Goal: Task Accomplishment & Management: Contribute content

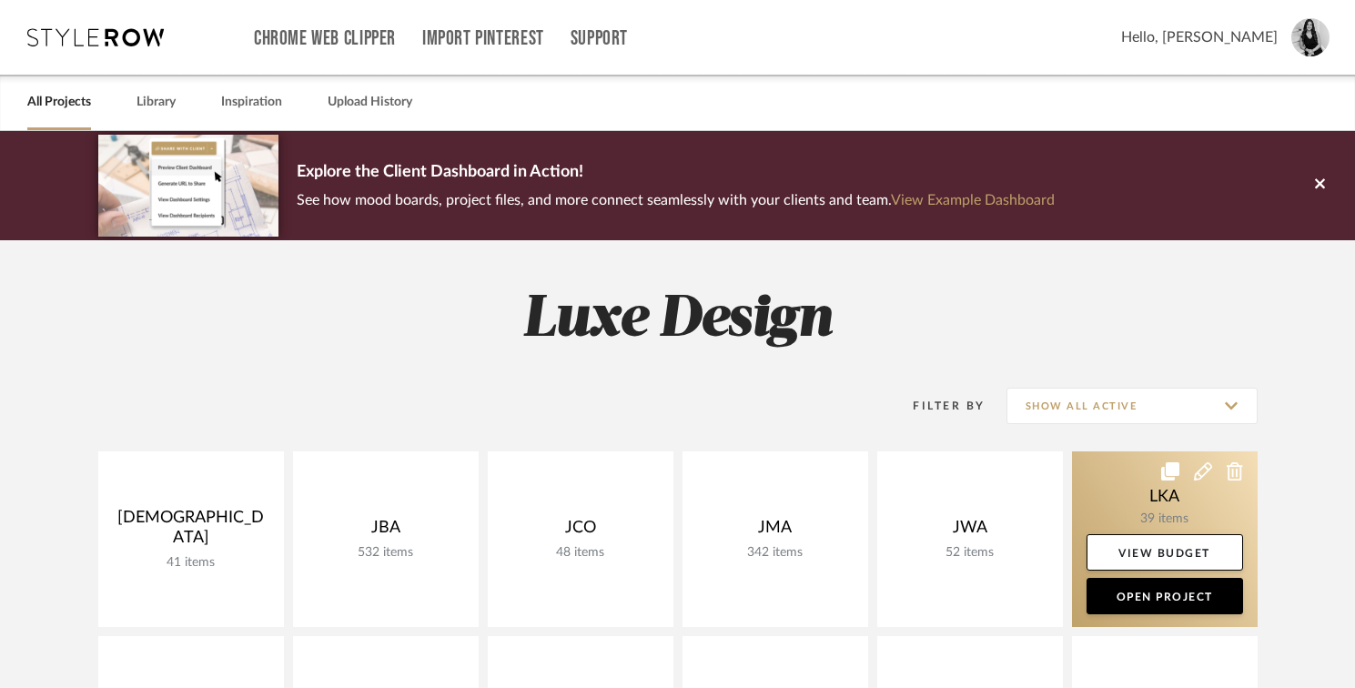
click at [1090, 491] on link at bounding box center [1165, 539] width 186 height 176
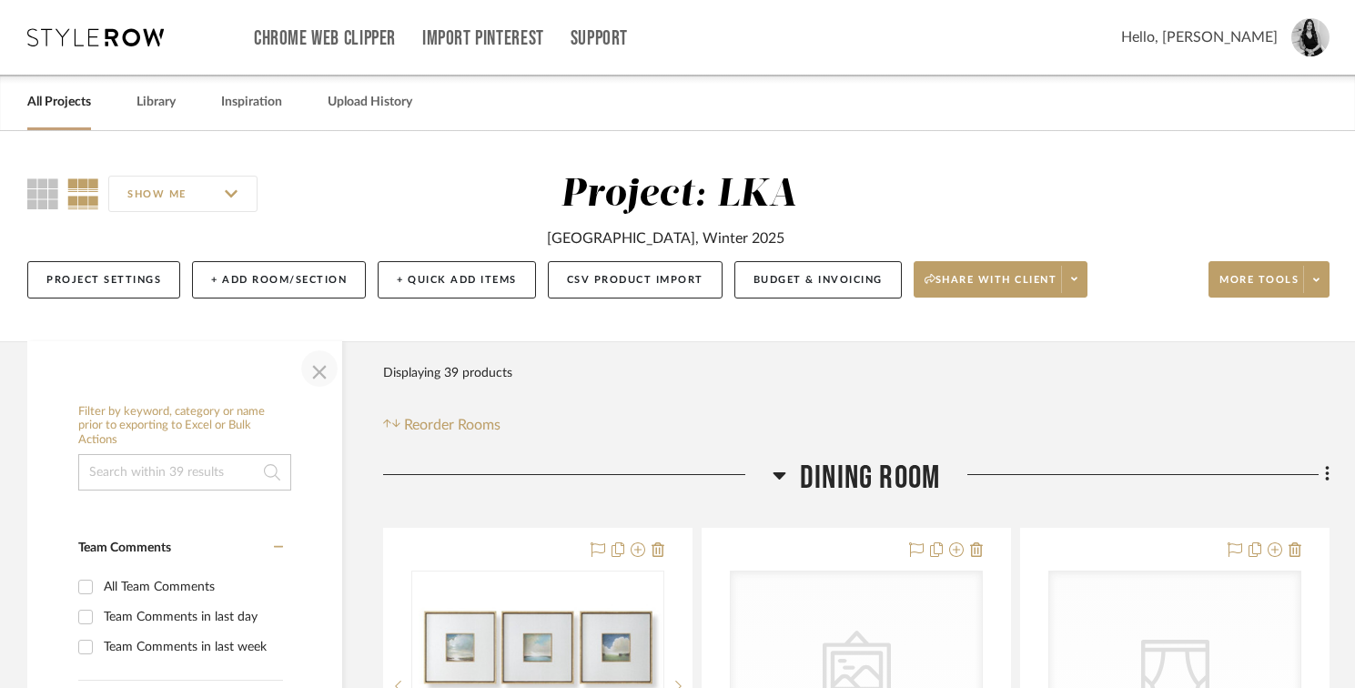
click at [315, 378] on span "button" at bounding box center [320, 369] width 44 height 44
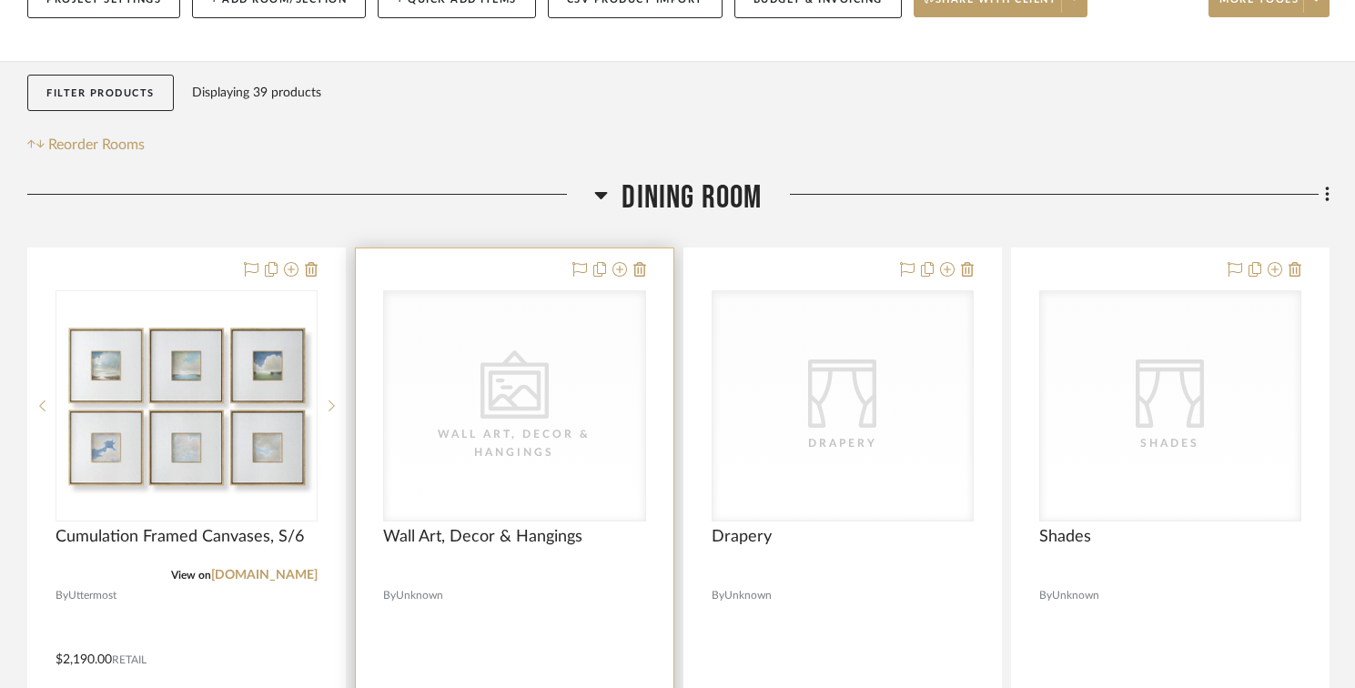
scroll to position [306, 0]
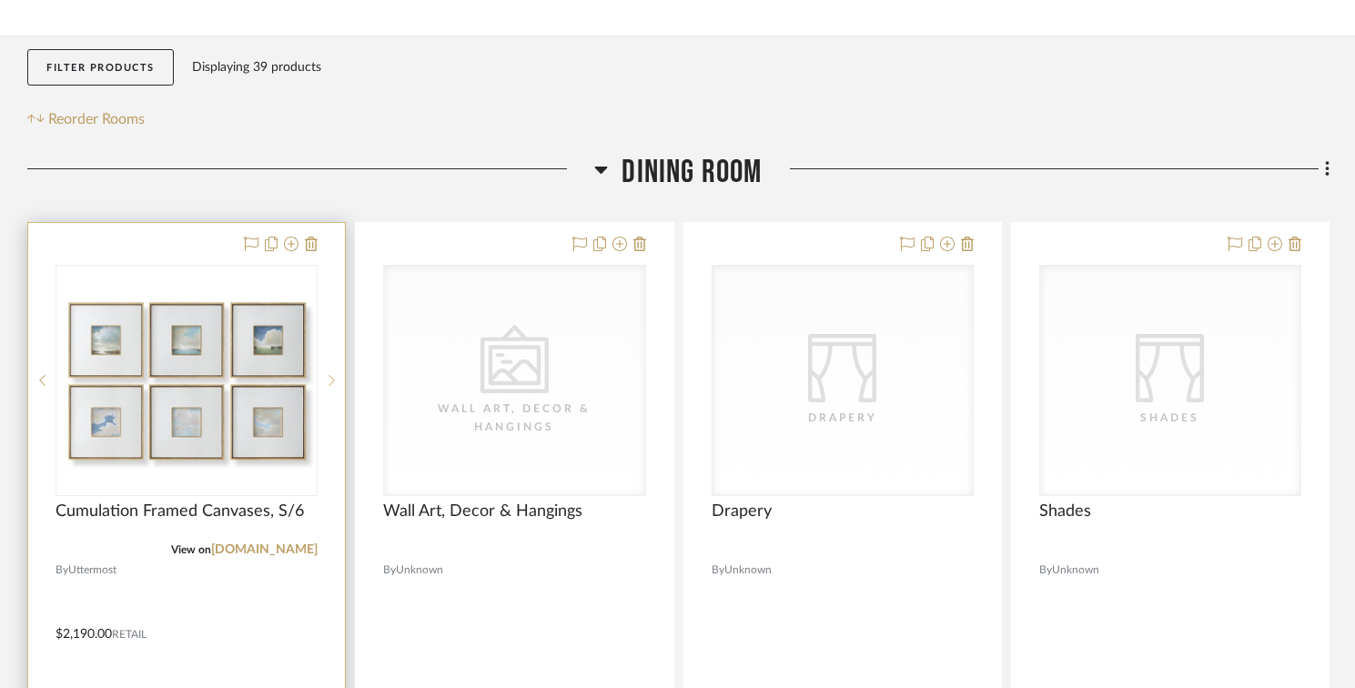
click at [326, 386] on sr-next-btn at bounding box center [331, 380] width 27 height 13
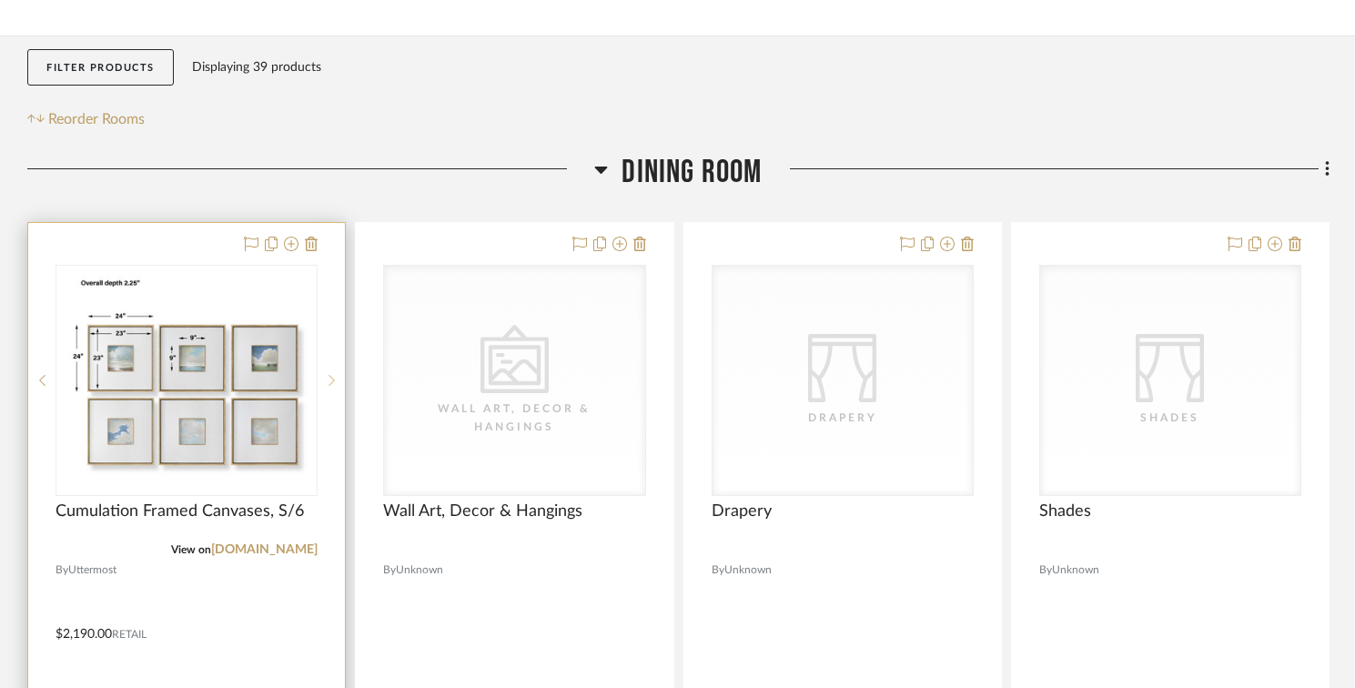
click at [326, 386] on sr-next-btn at bounding box center [331, 380] width 27 height 13
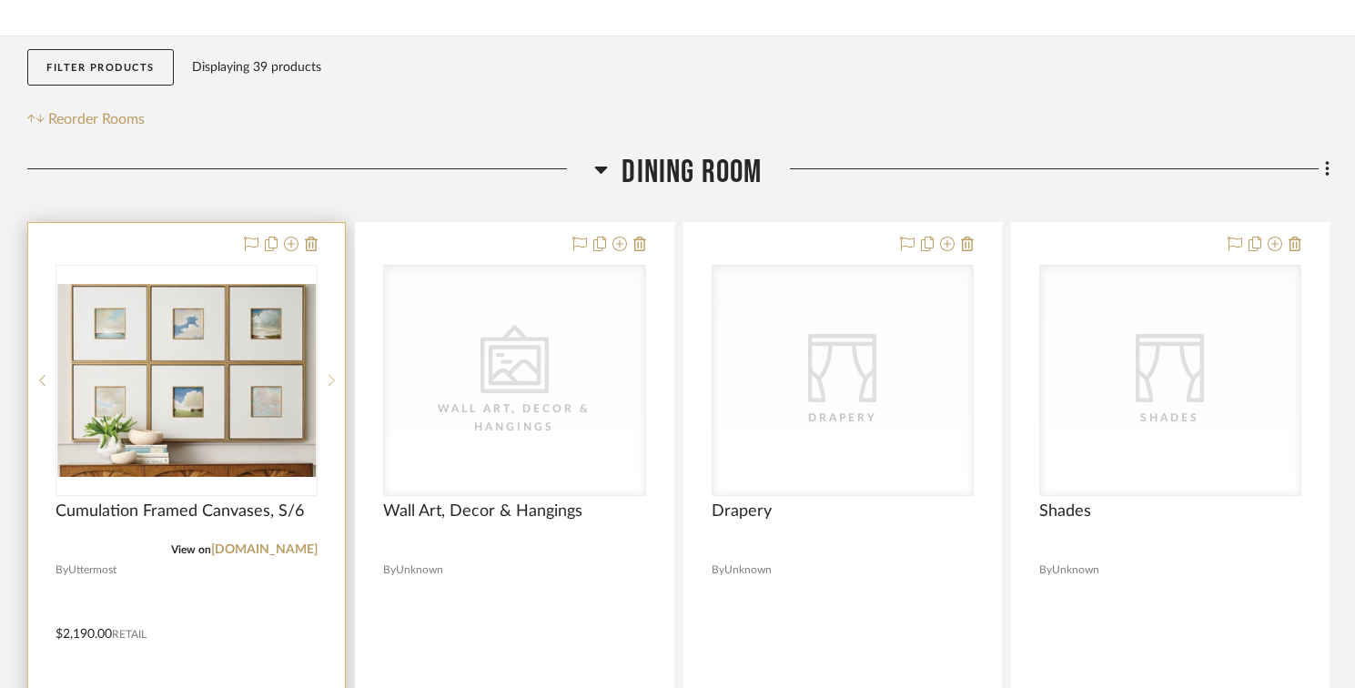
click at [332, 380] on icon at bounding box center [332, 380] width 6 height 13
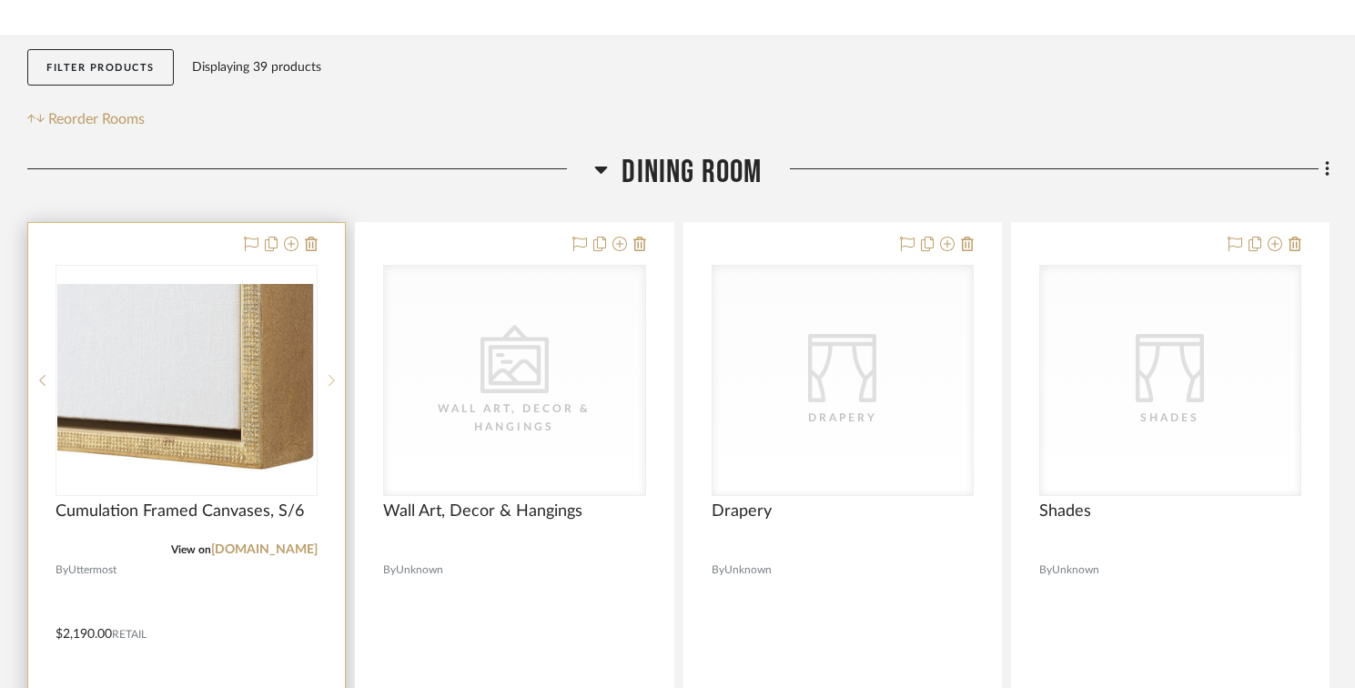
click at [332, 380] on icon at bounding box center [332, 380] width 6 height 13
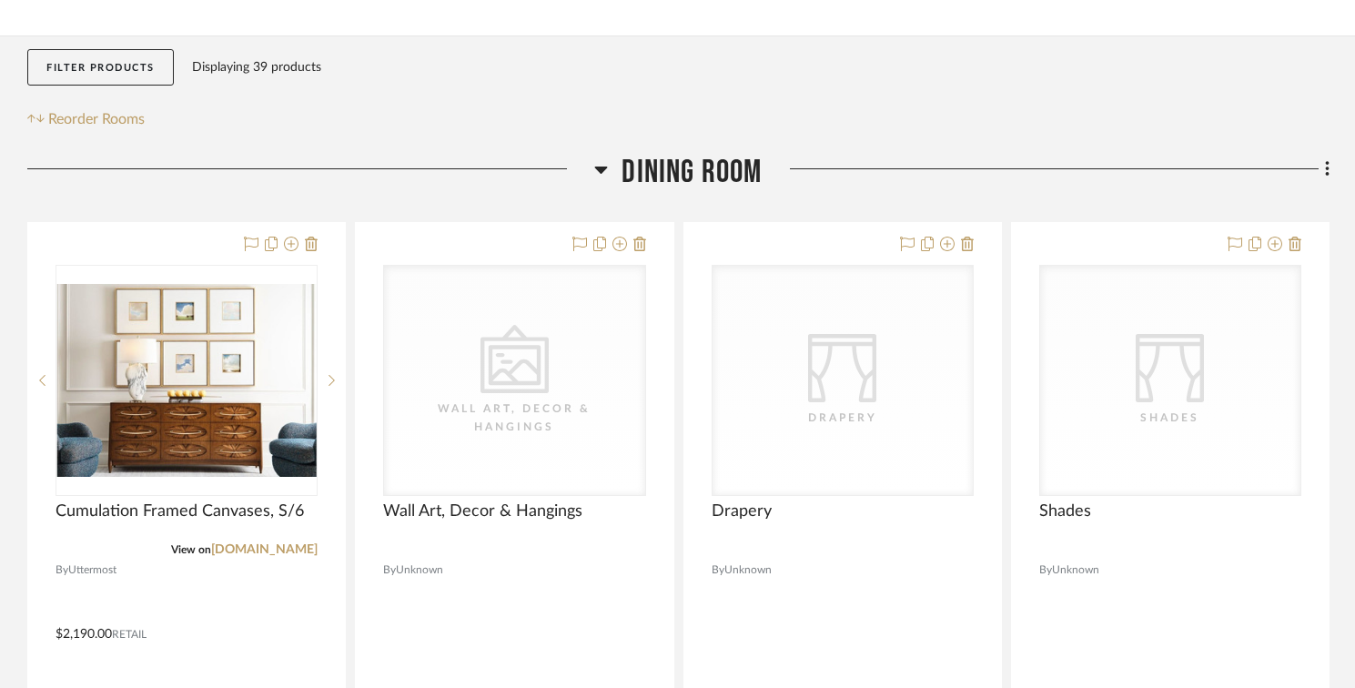
click at [415, 194] on div at bounding box center [310, 176] width 567 height 46
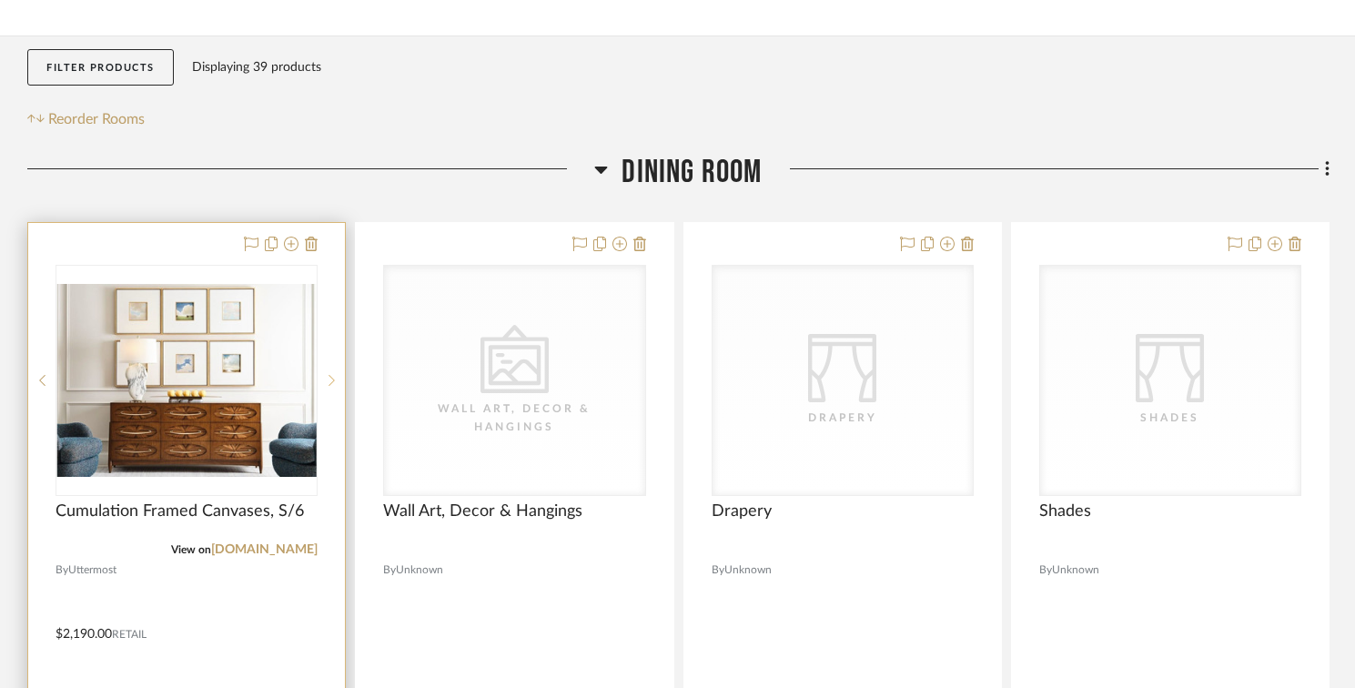
click at [338, 389] on div at bounding box center [331, 380] width 27 height 231
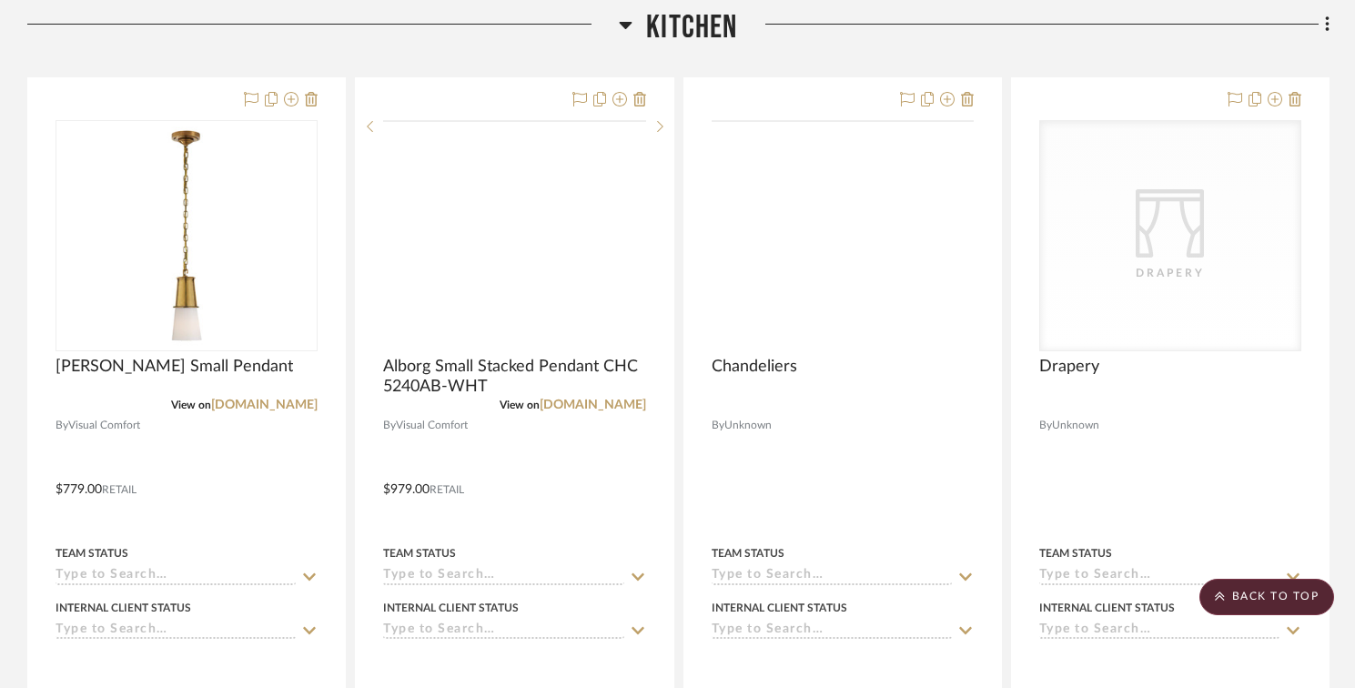
scroll to position [1412, 0]
drag, startPoint x: 183, startPoint y: 332, endPoint x: 903, endPoint y: 24, distance: 783.3
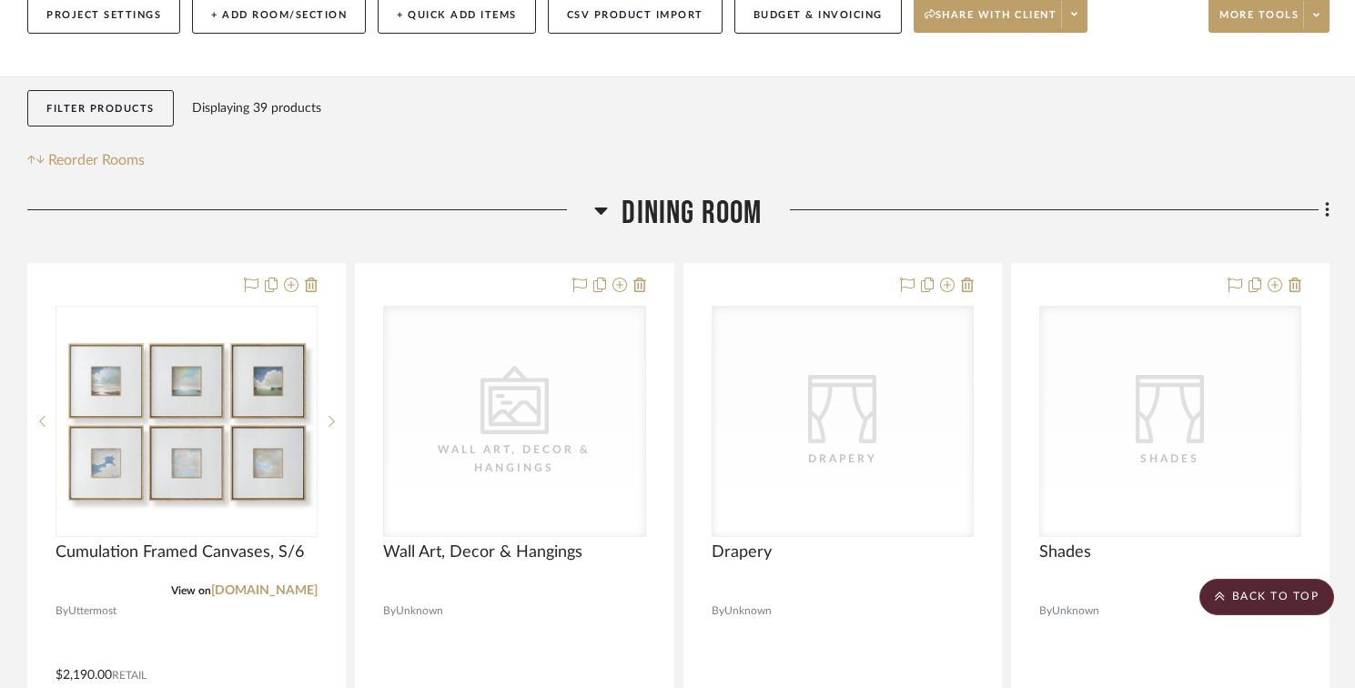
scroll to position [179, 0]
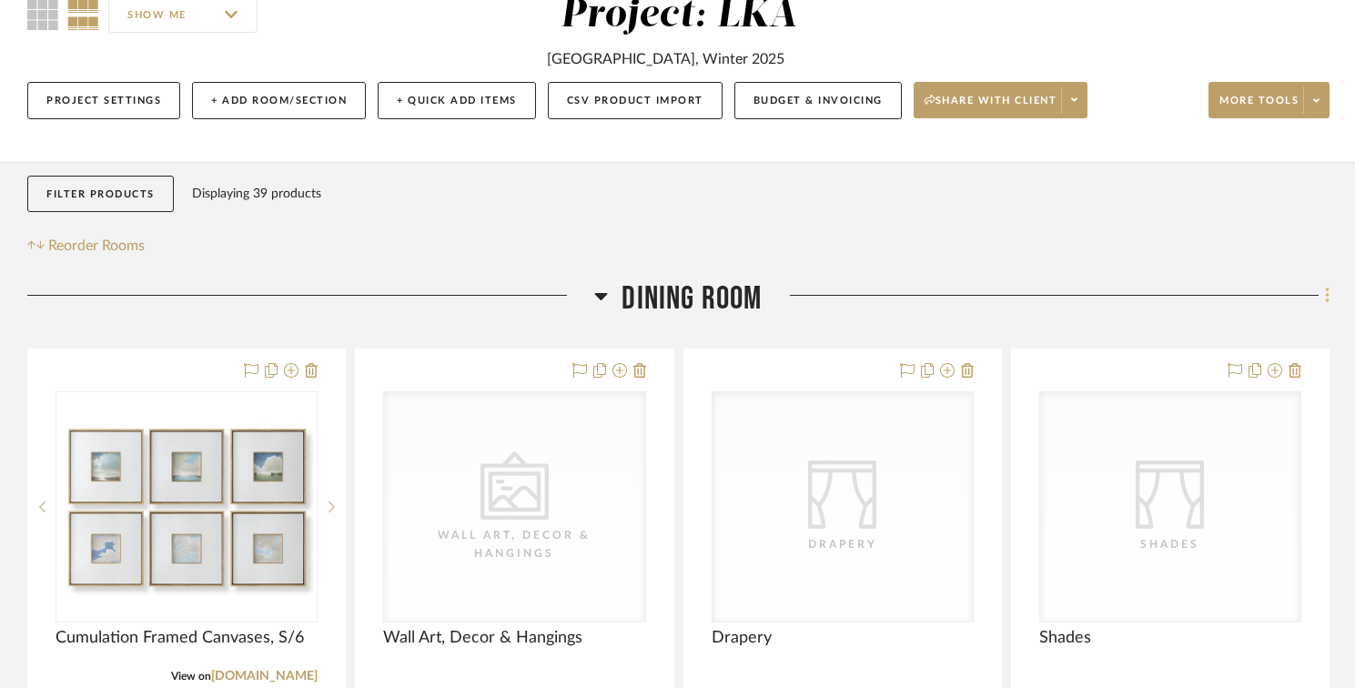
click at [1327, 299] on icon at bounding box center [1327, 296] width 5 height 20
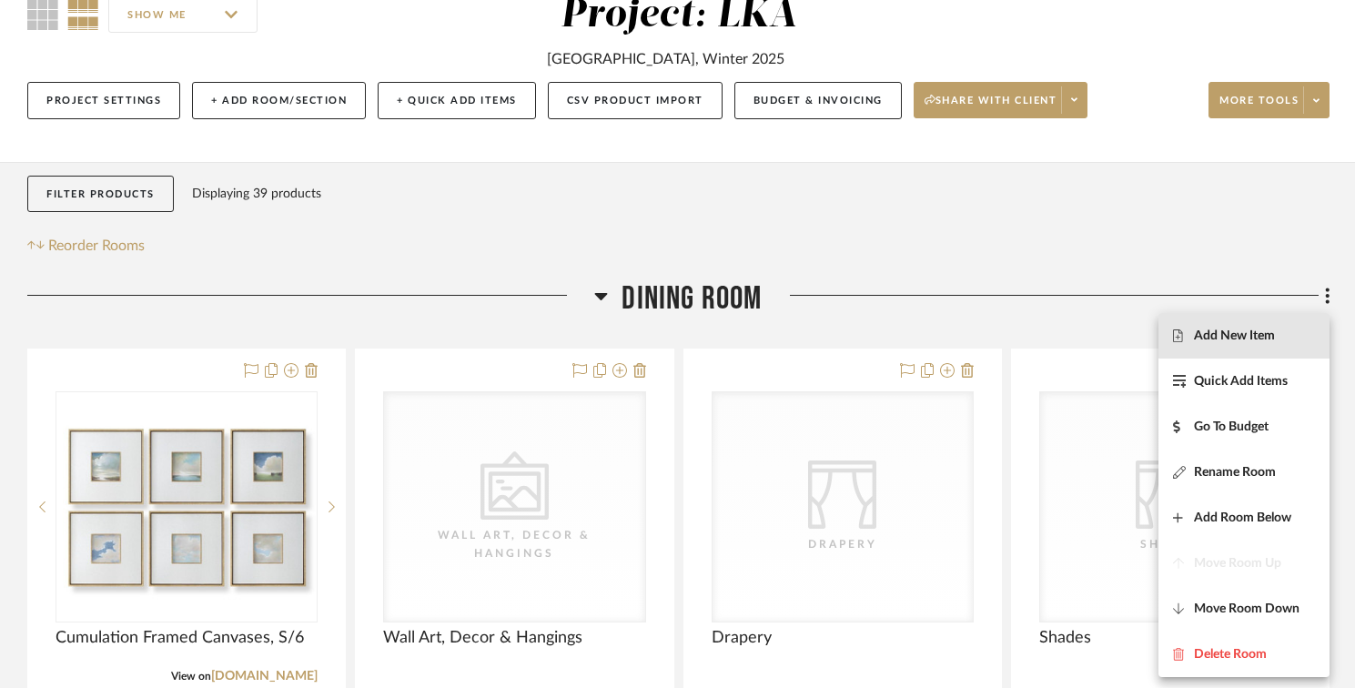
click at [1271, 332] on span "Add New Item" at bounding box center [1234, 335] width 81 height 15
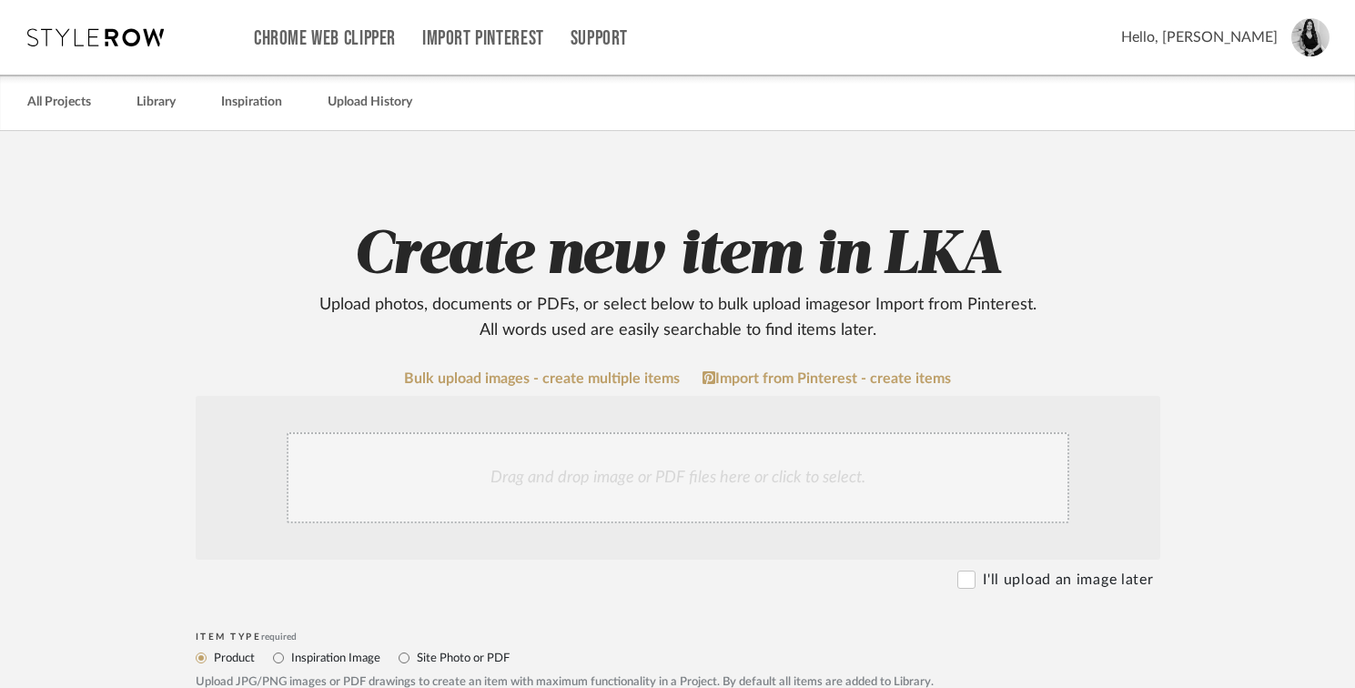
click at [601, 475] on div "Drag and drop image or PDF files here or click to select." at bounding box center [678, 477] width 783 height 91
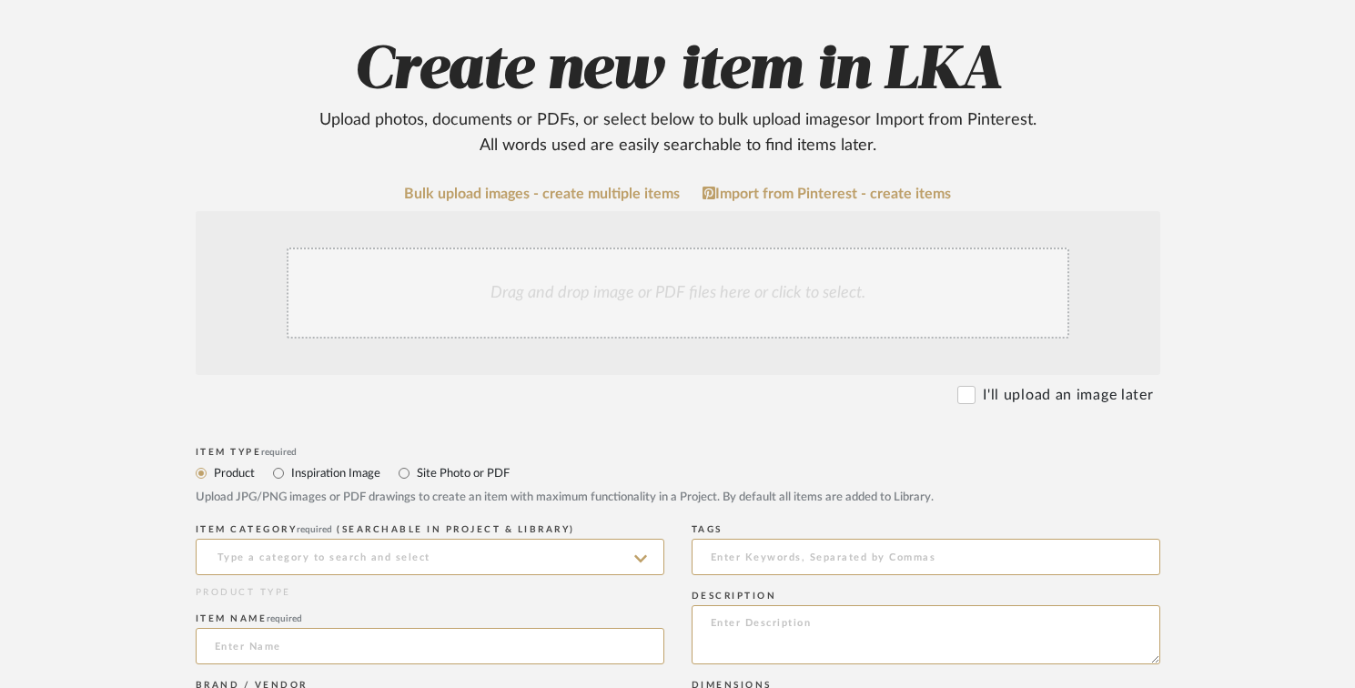
scroll to position [220, 0]
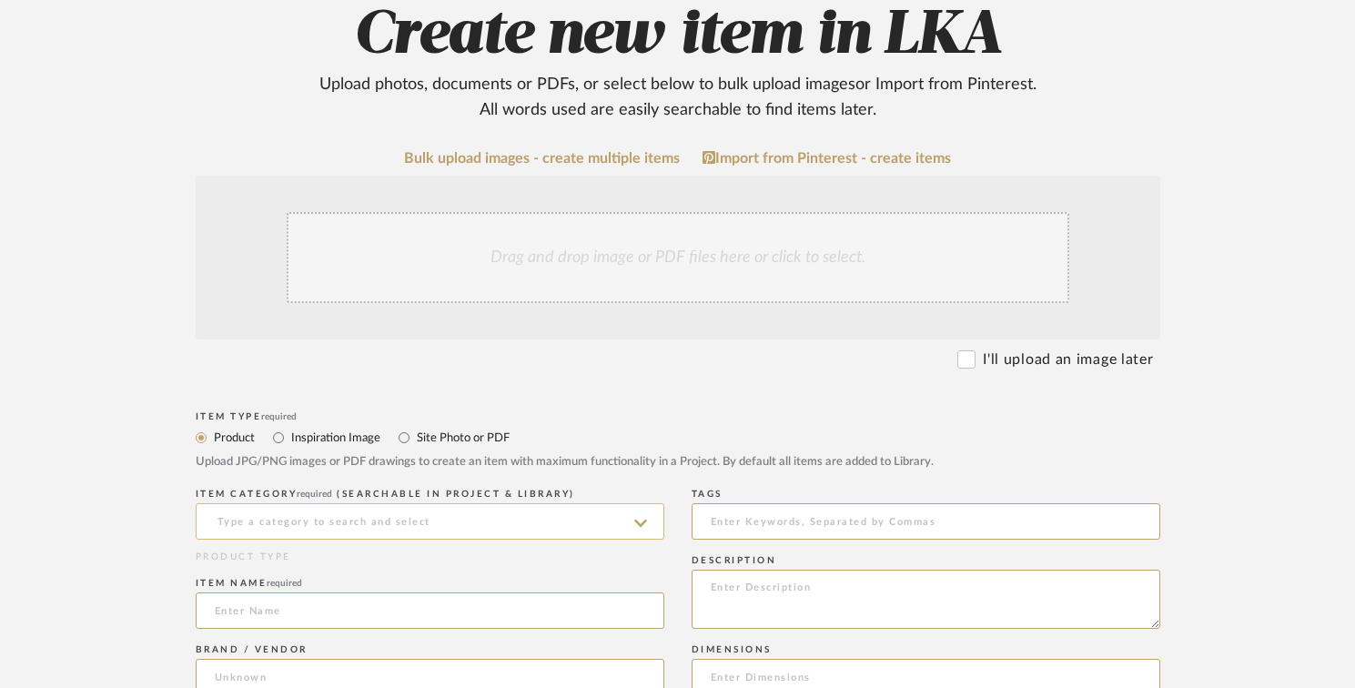
click at [260, 517] on input at bounding box center [430, 521] width 469 height 36
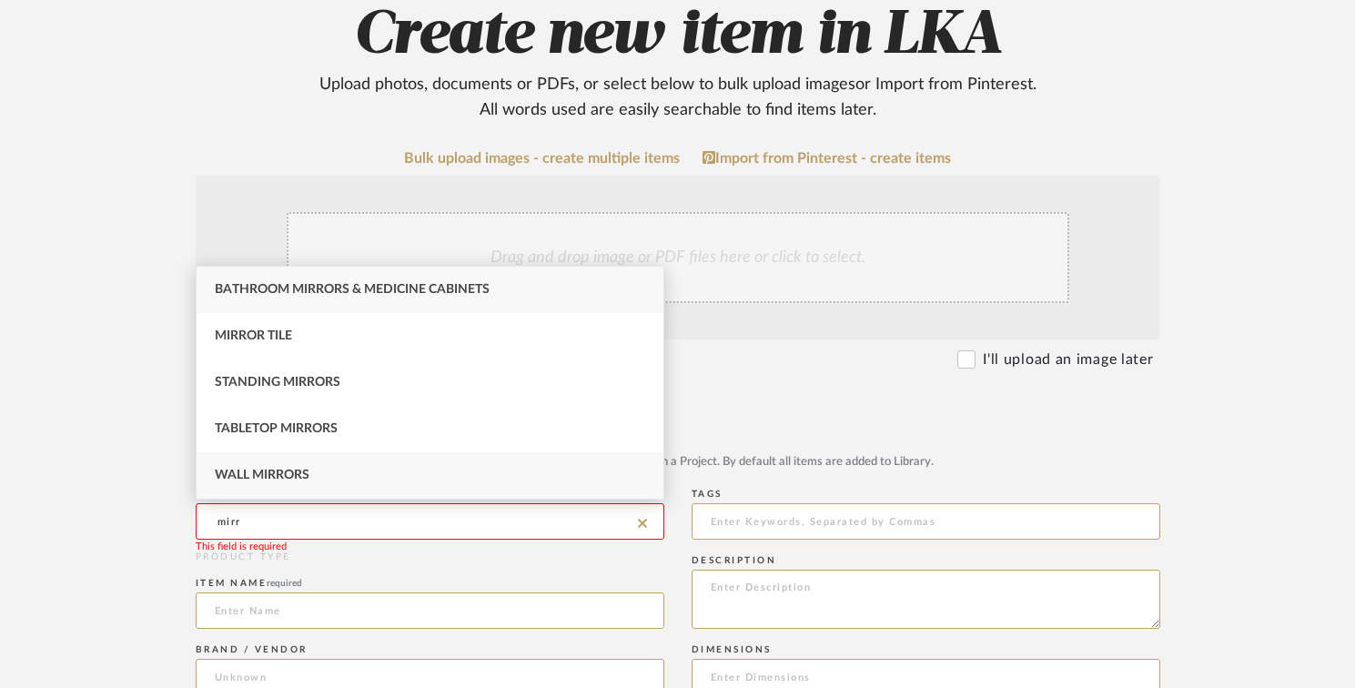
click at [262, 473] on span "Wall Mirrors" at bounding box center [262, 475] width 95 height 13
type input "Wall Mirrors"
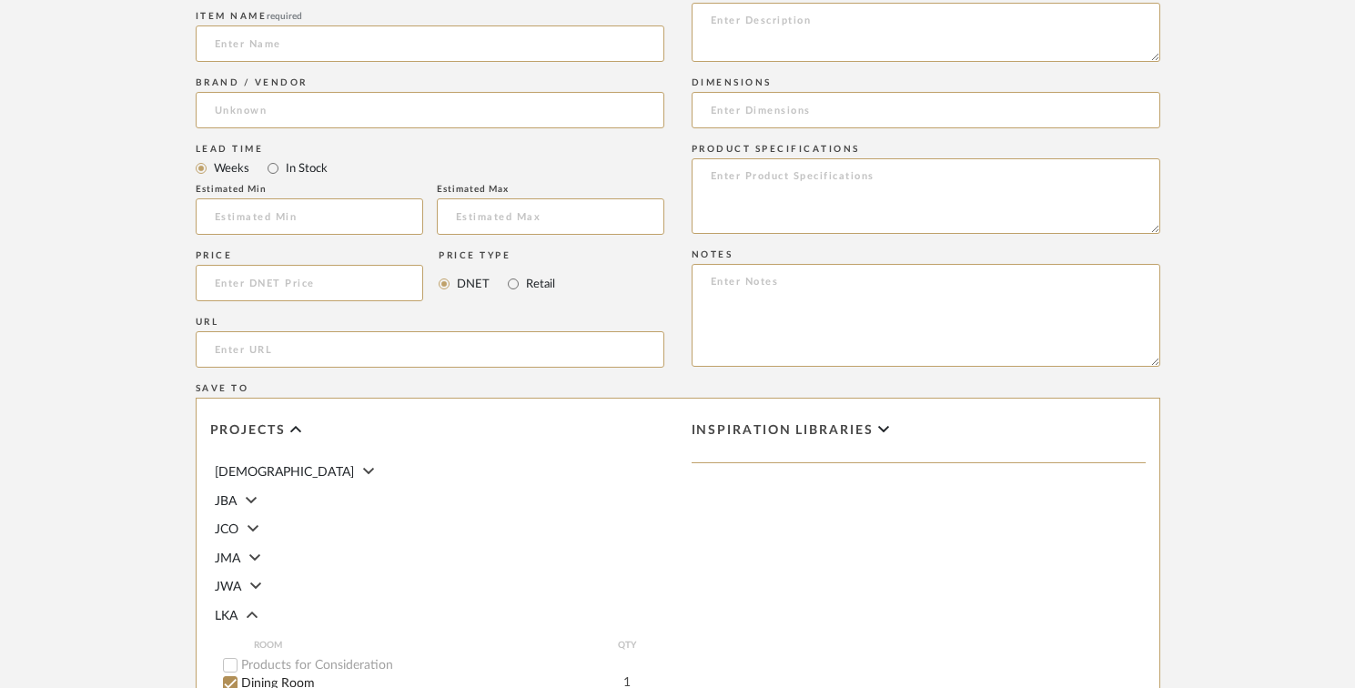
scroll to position [1132, 0]
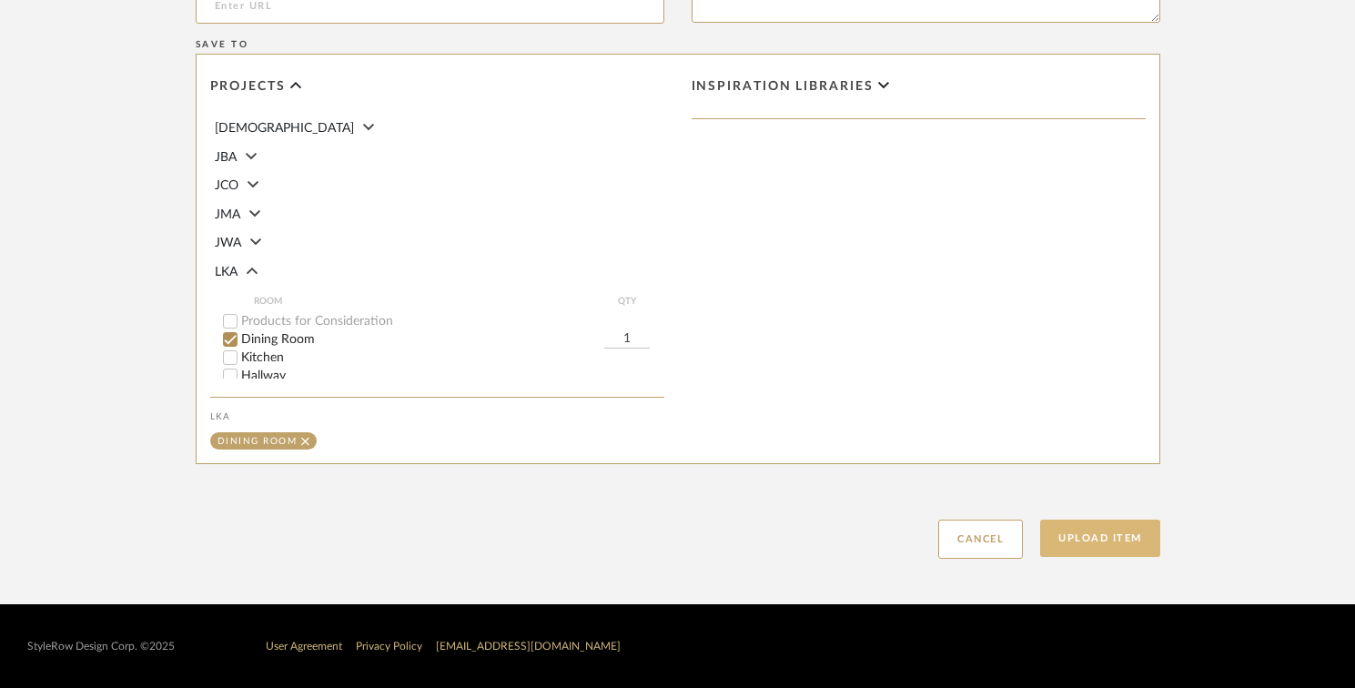
click at [1129, 548] on button "Upload Item" at bounding box center [1100, 538] width 120 height 37
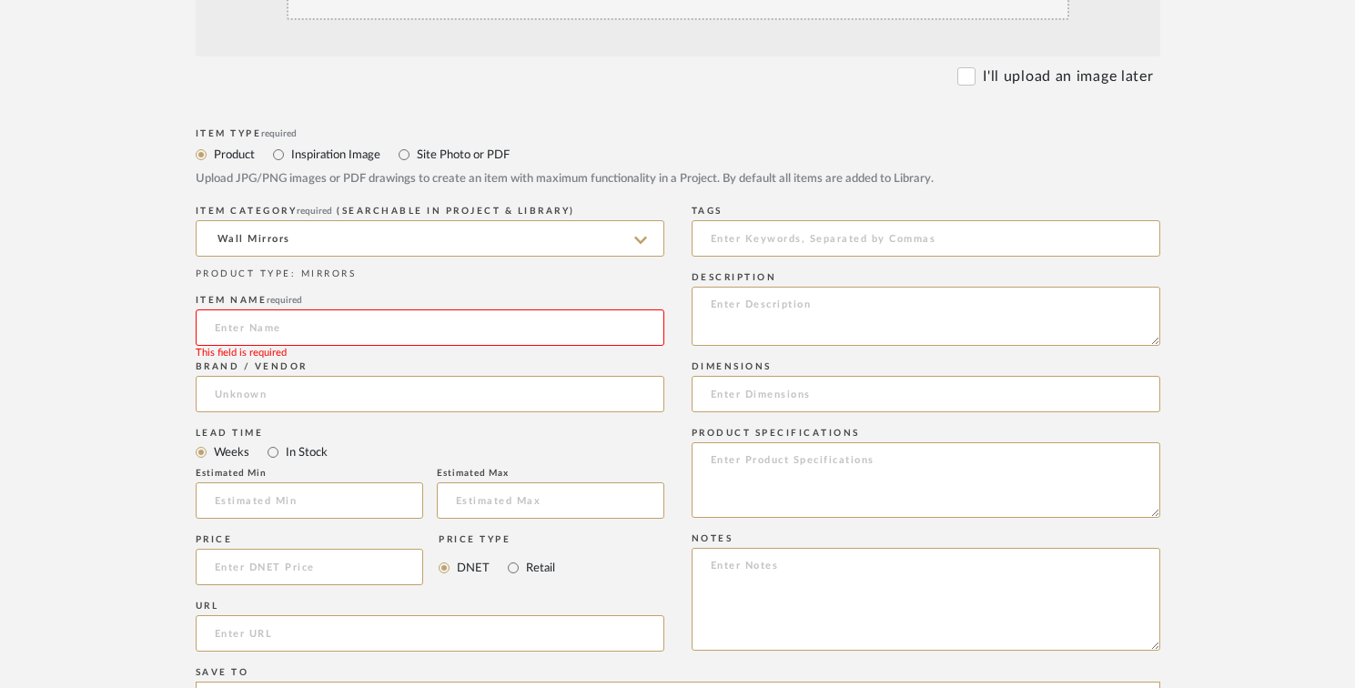
scroll to position [269, 0]
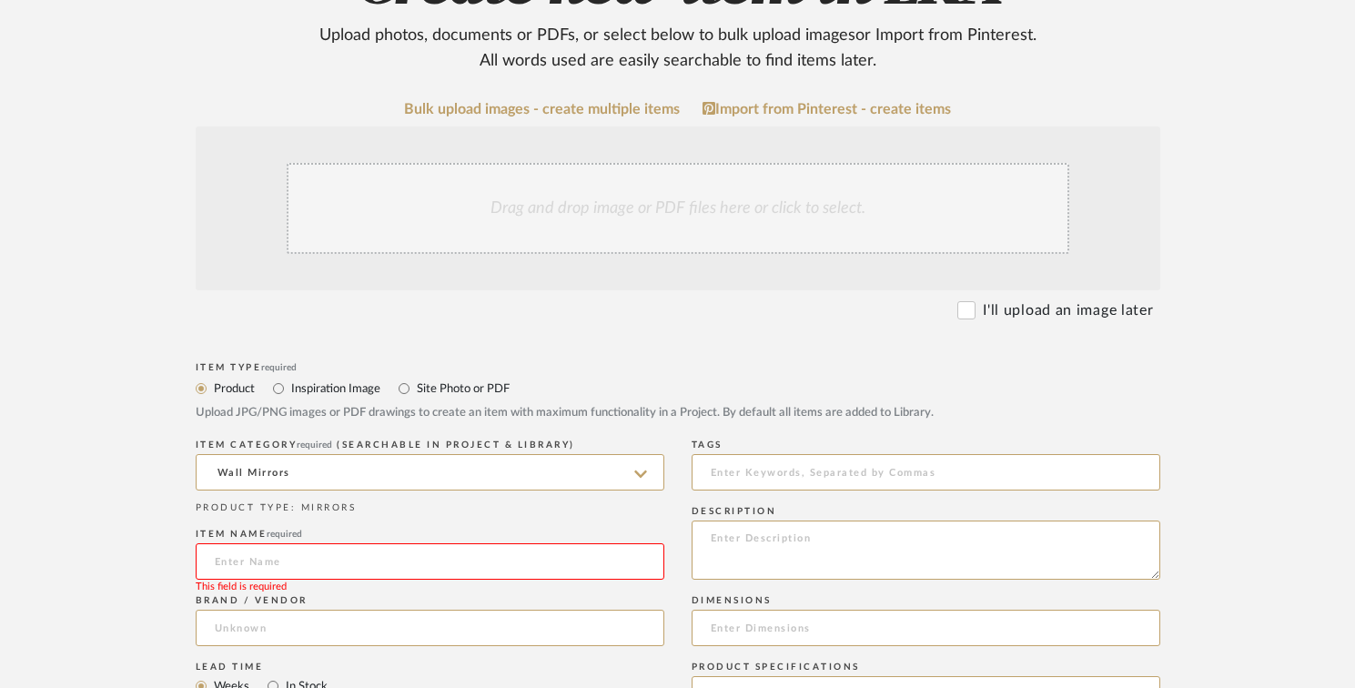
click at [313, 561] on input at bounding box center [430, 561] width 469 height 36
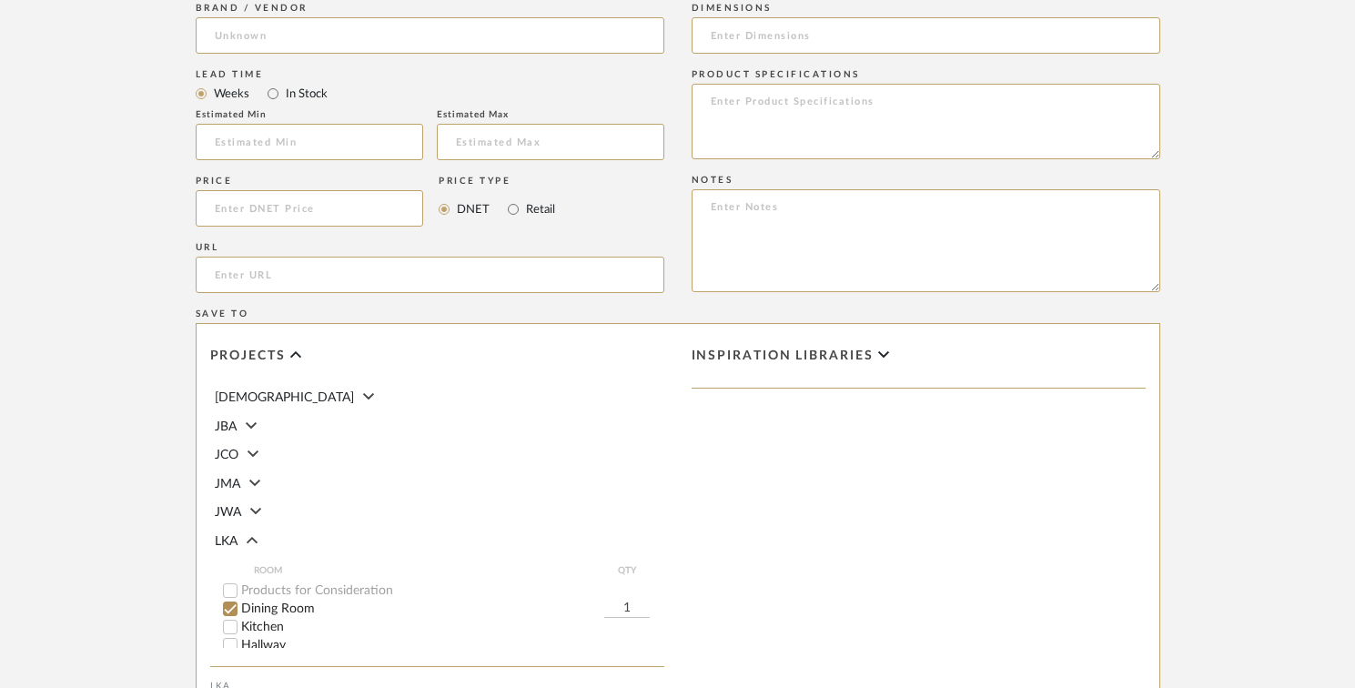
scroll to position [1132, 0]
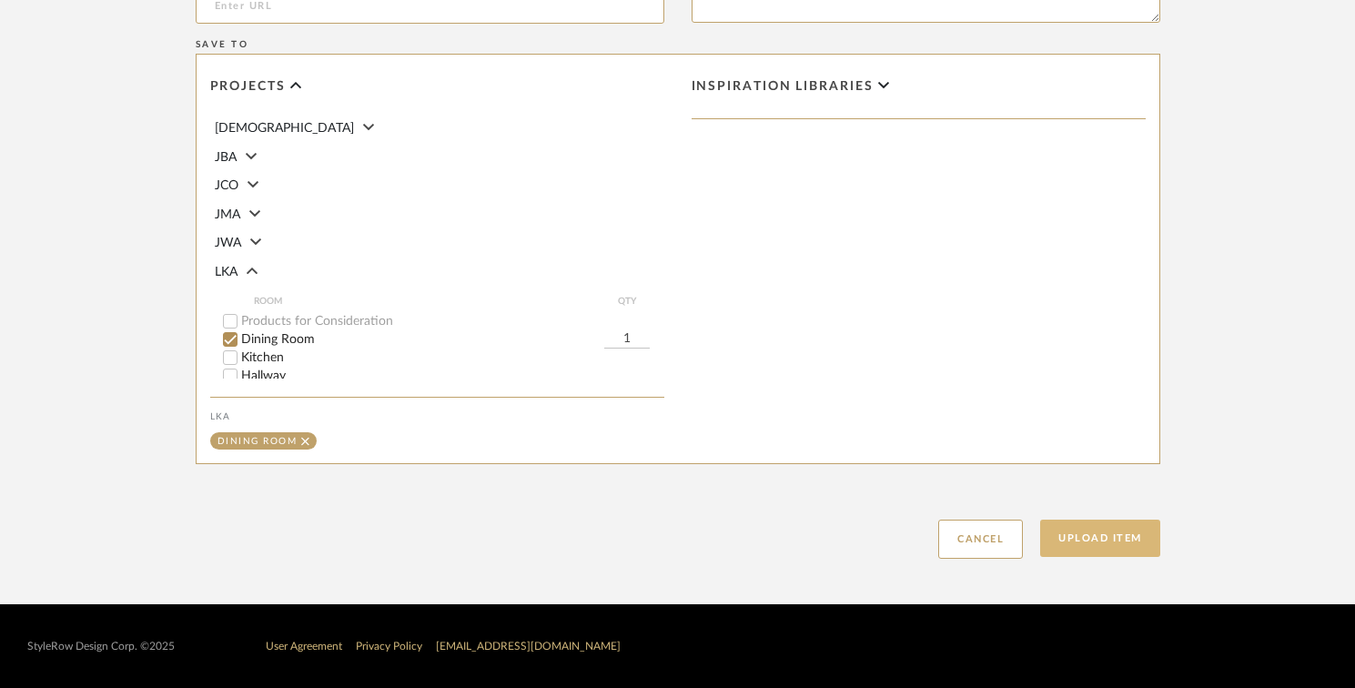
type input "Wall Mirror"
click at [1150, 554] on button "Upload Item" at bounding box center [1100, 538] width 120 height 37
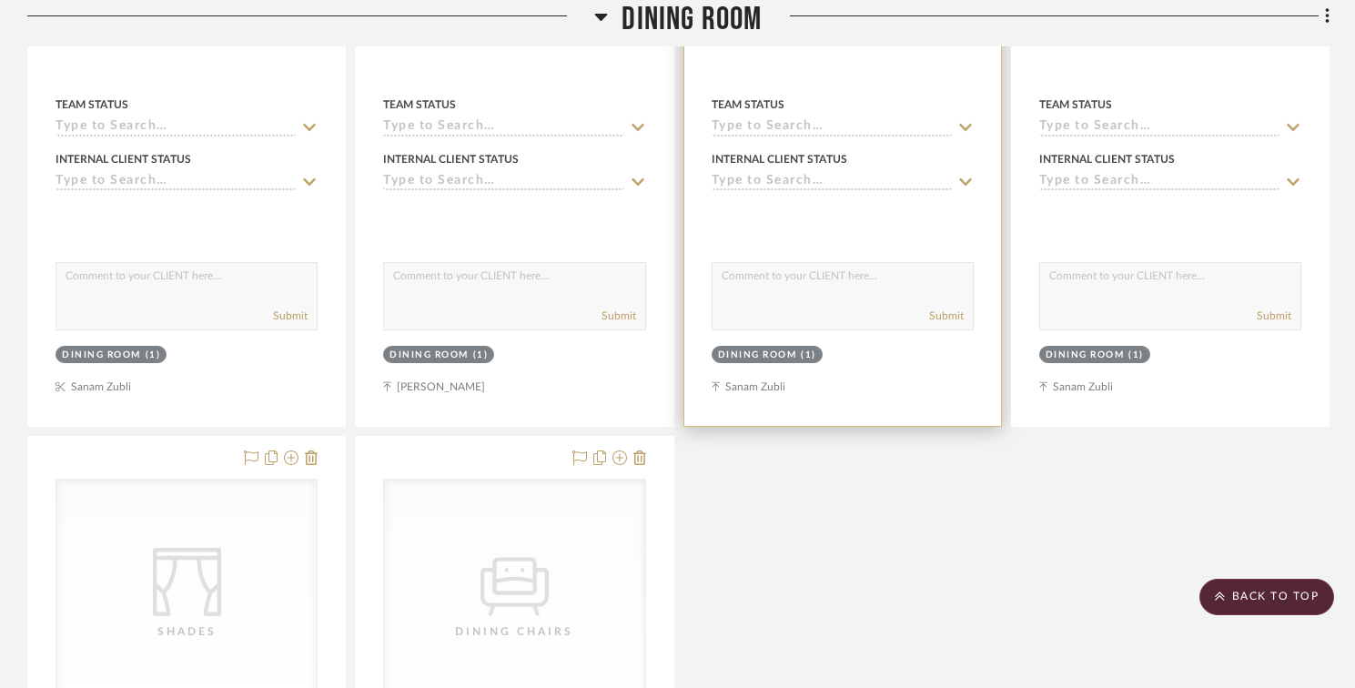
scroll to position [706, 0]
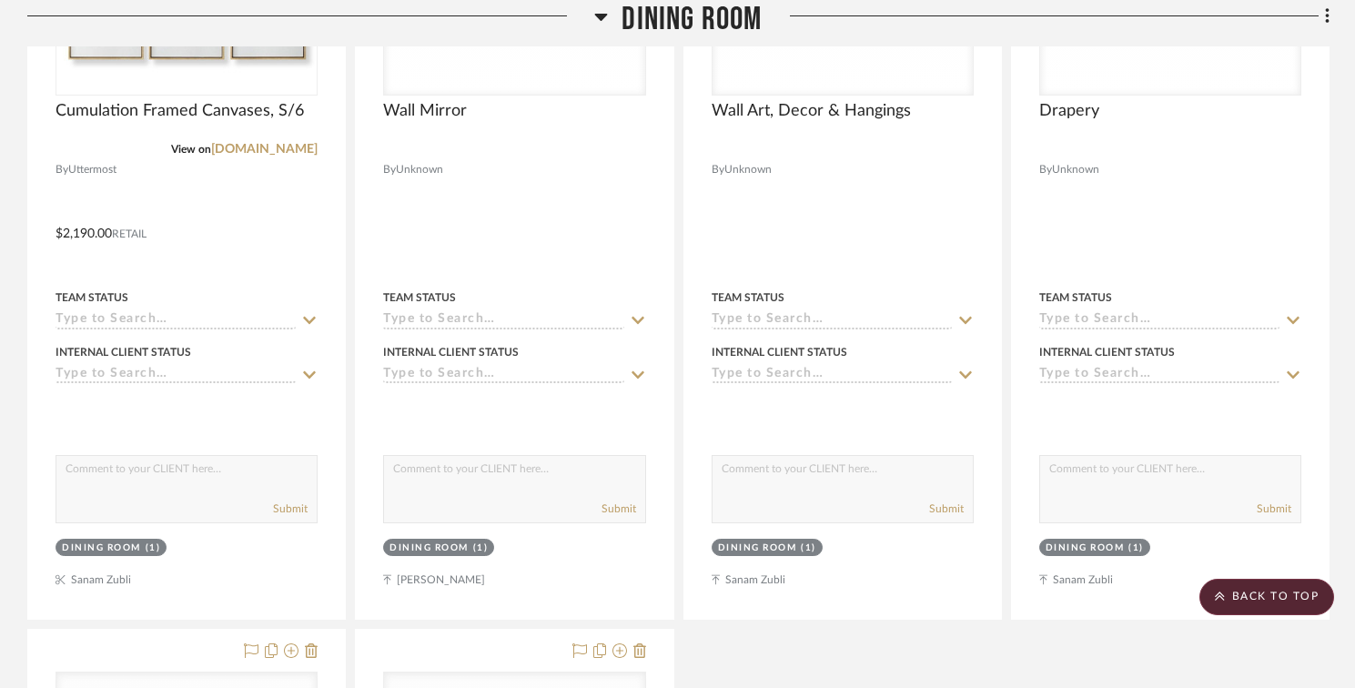
drag, startPoint x: 151, startPoint y: 88, endPoint x: 1019, endPoint y: 0, distance: 872.8
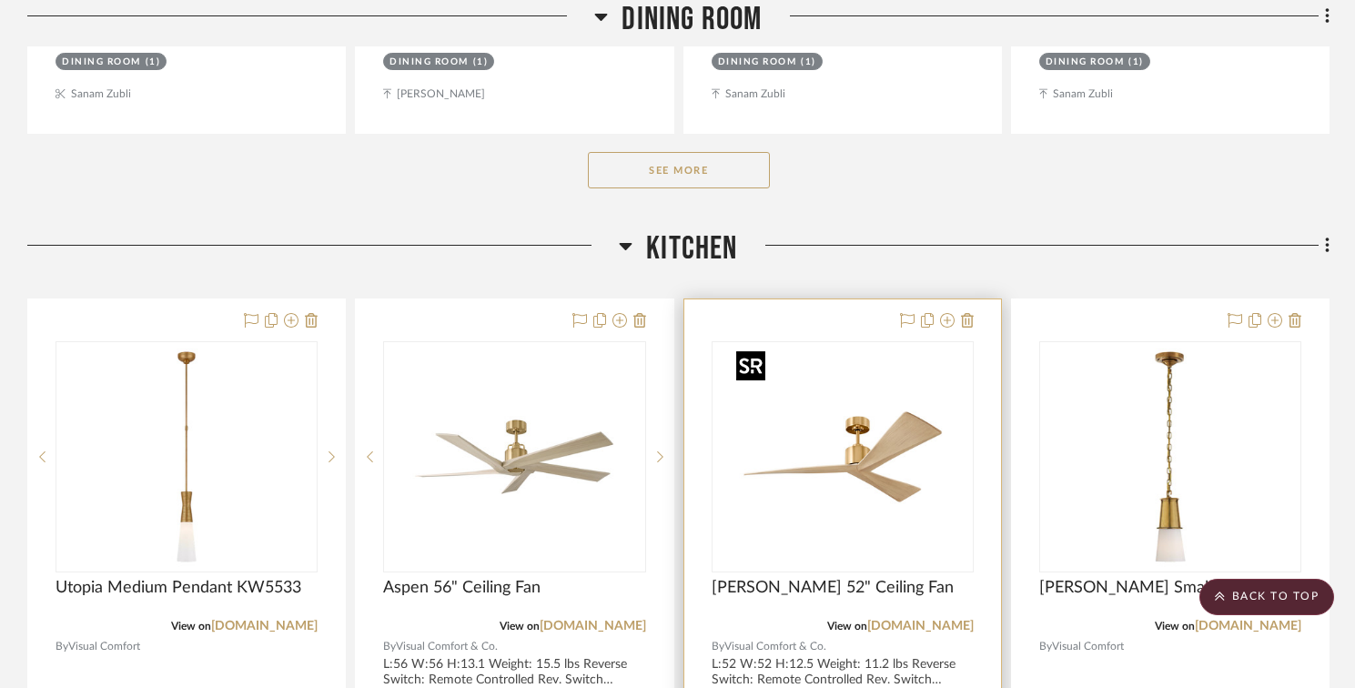
scroll to position [1425, 0]
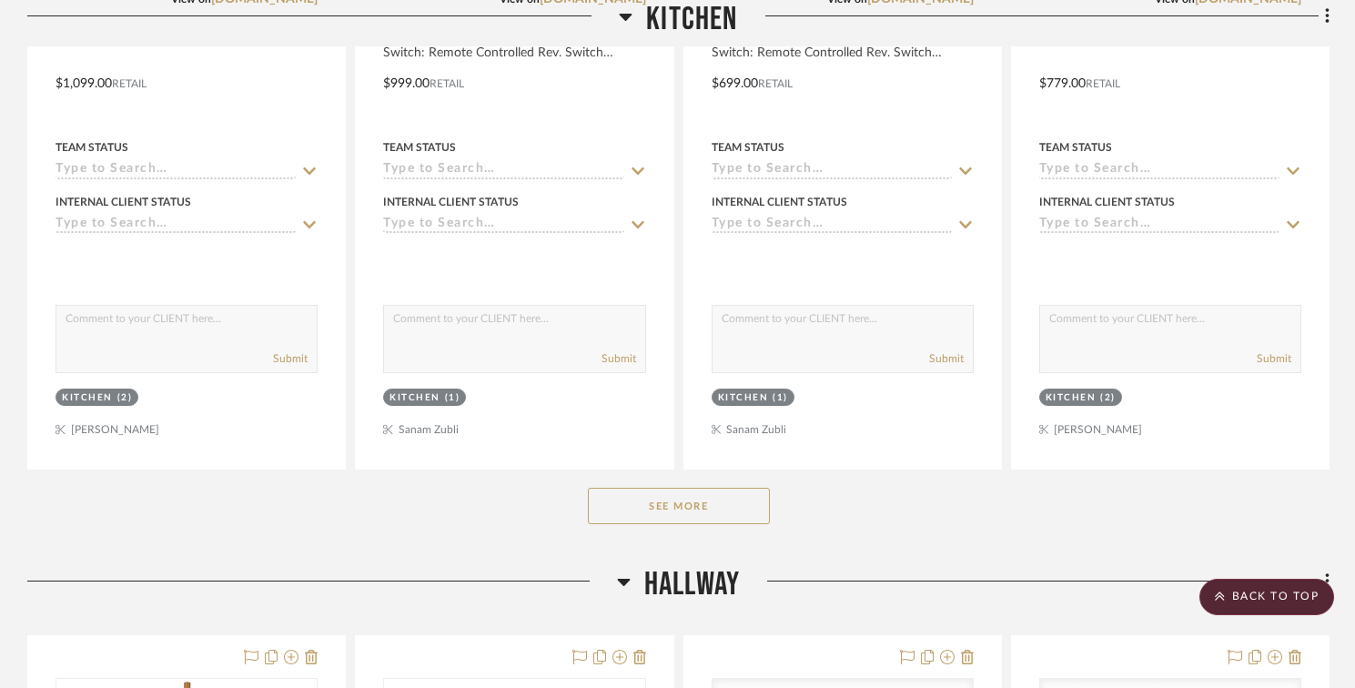
click at [708, 492] on button "See More" at bounding box center [679, 506] width 182 height 36
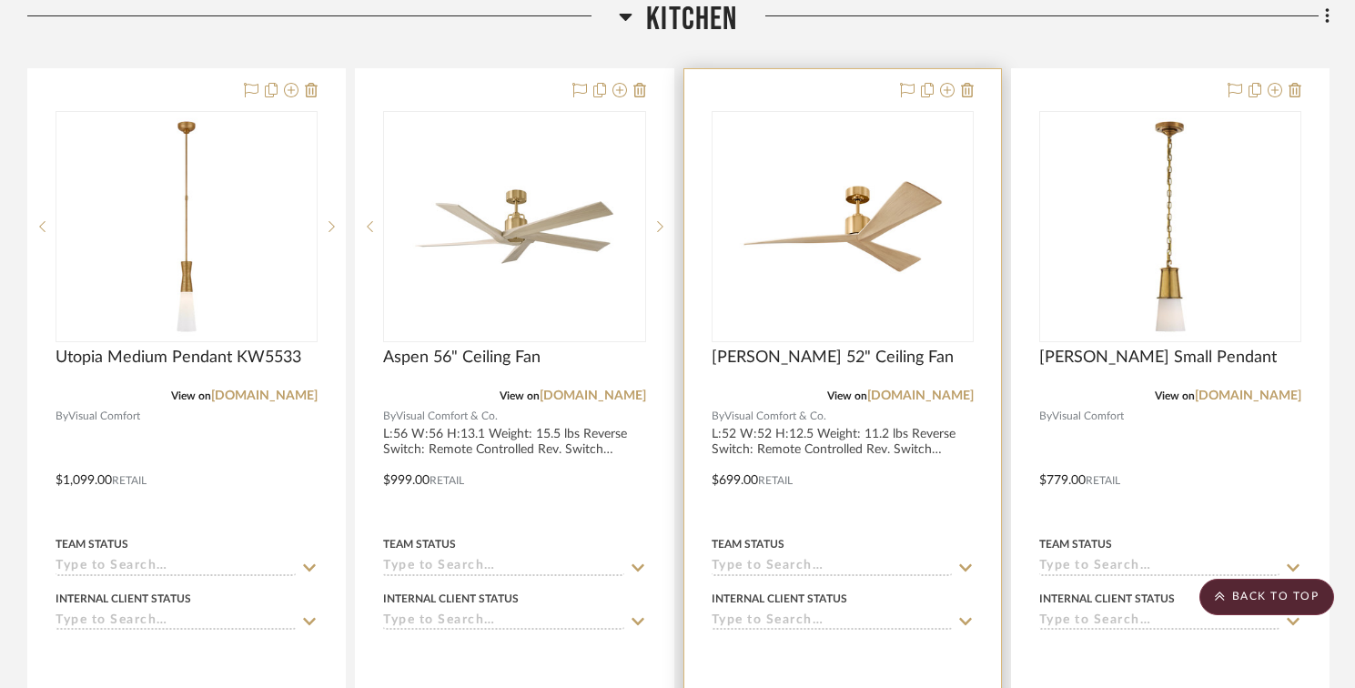
scroll to position [1410, 0]
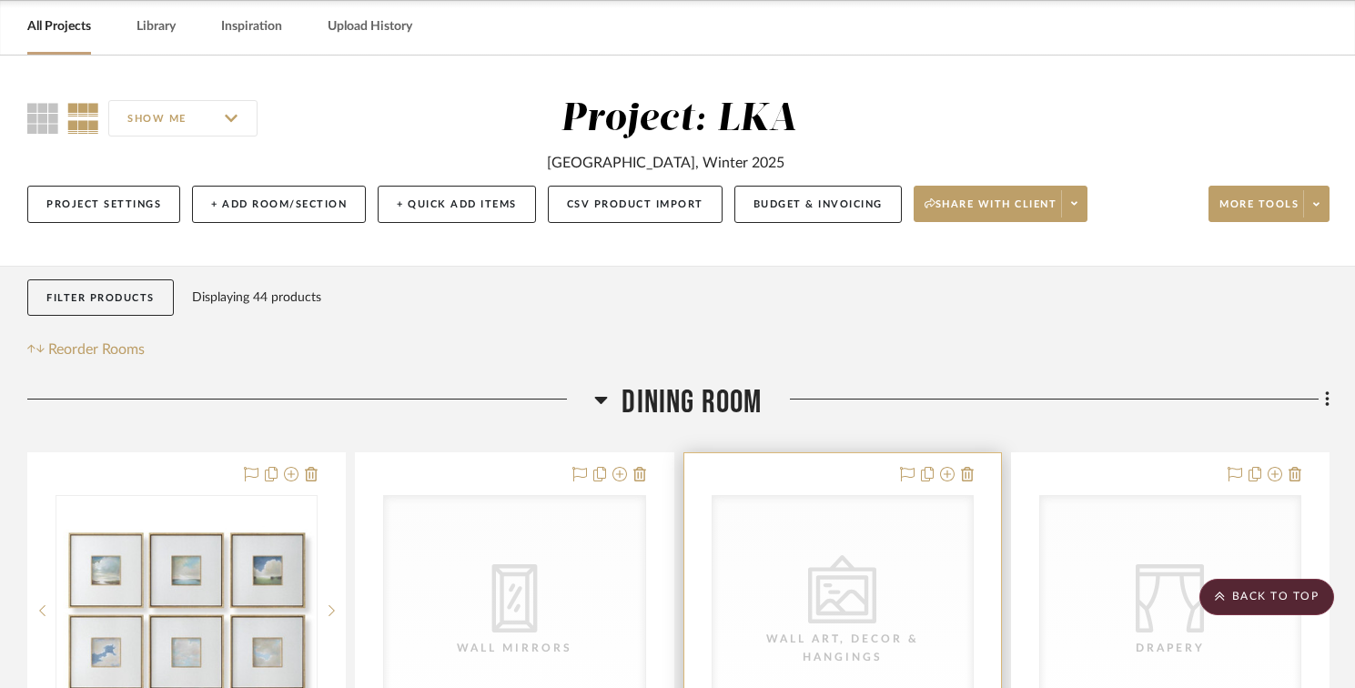
scroll to position [0, 0]
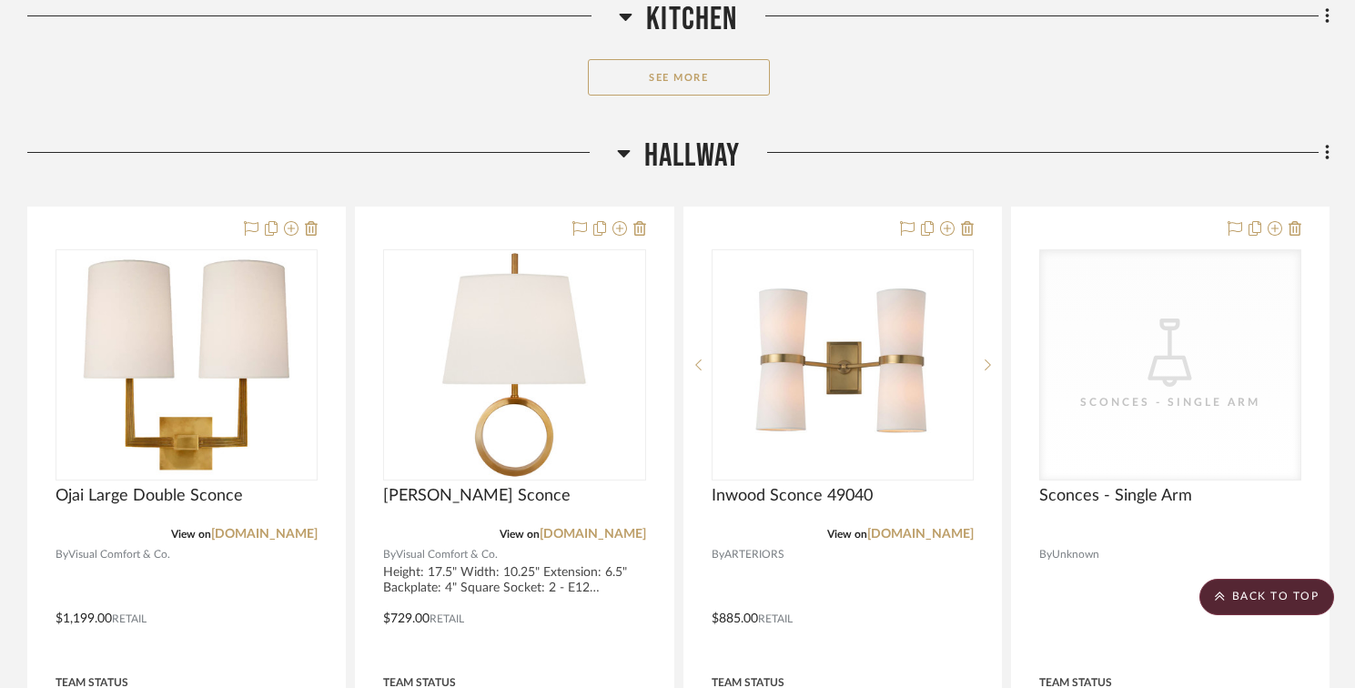
scroll to position [2359, 0]
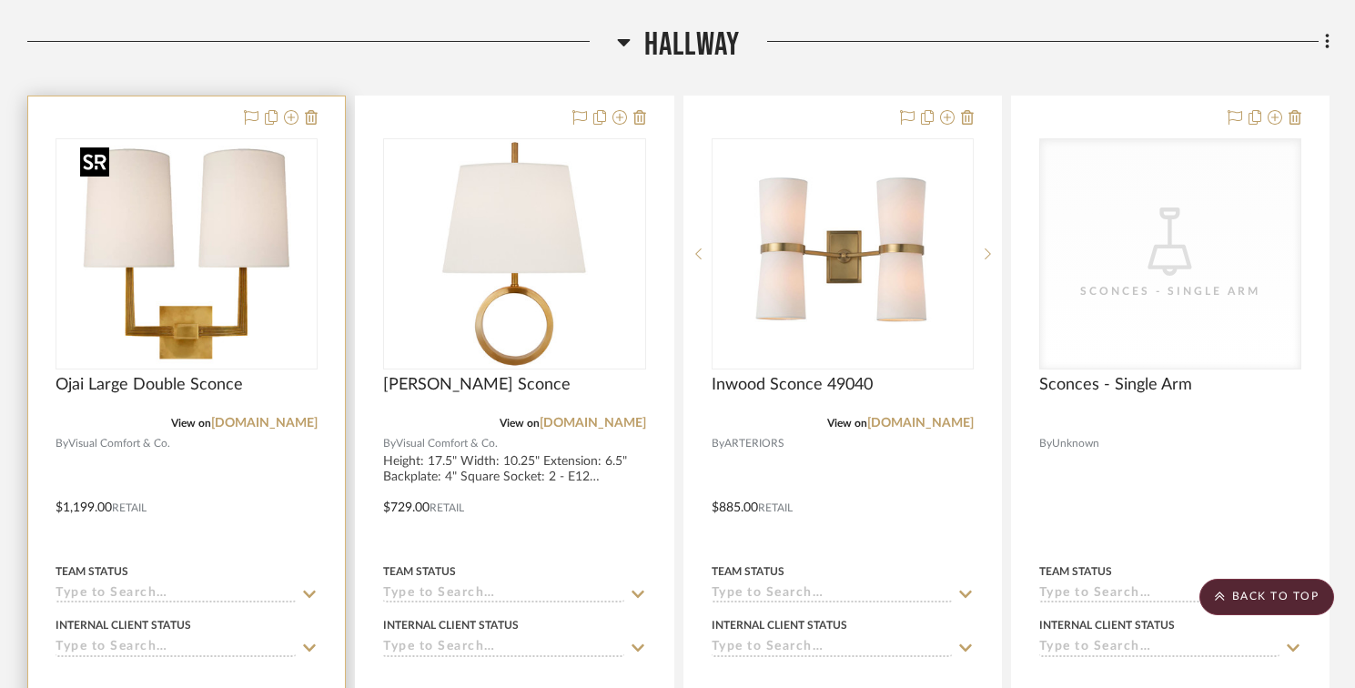
click at [0, 0] on img at bounding box center [0, 0] width 0 height 0
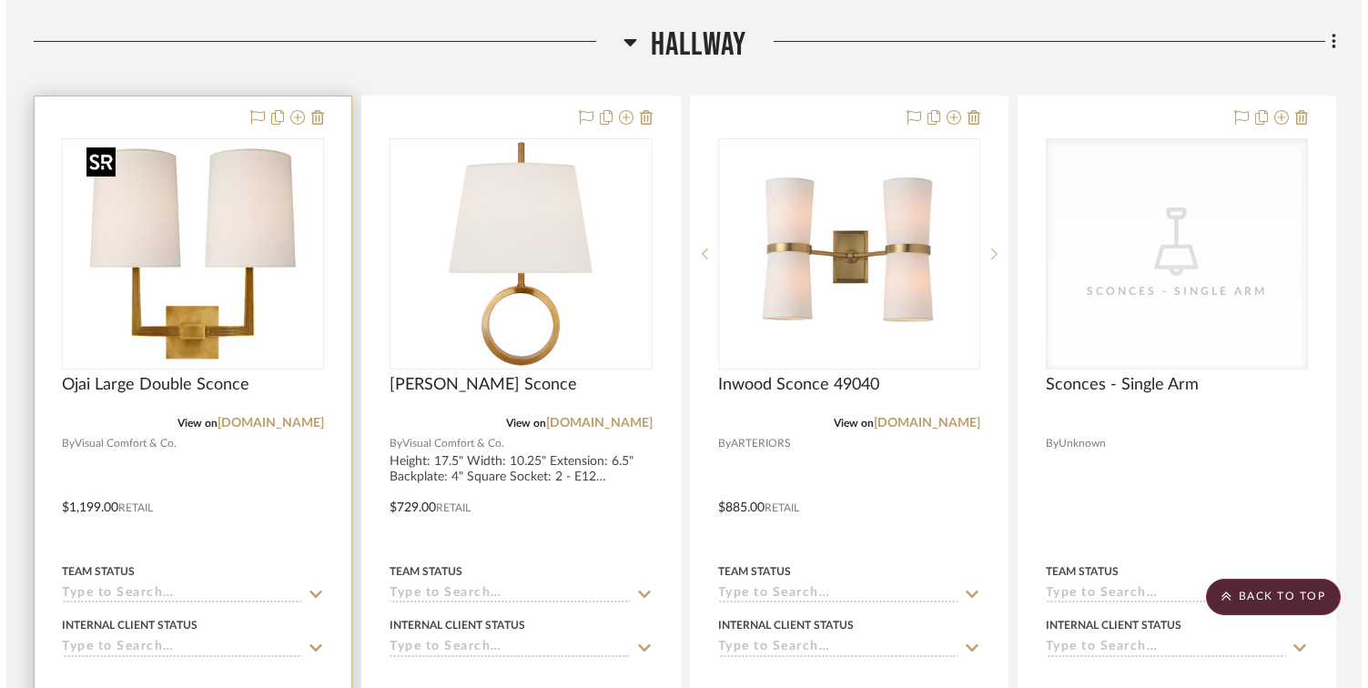
scroll to position [0, 0]
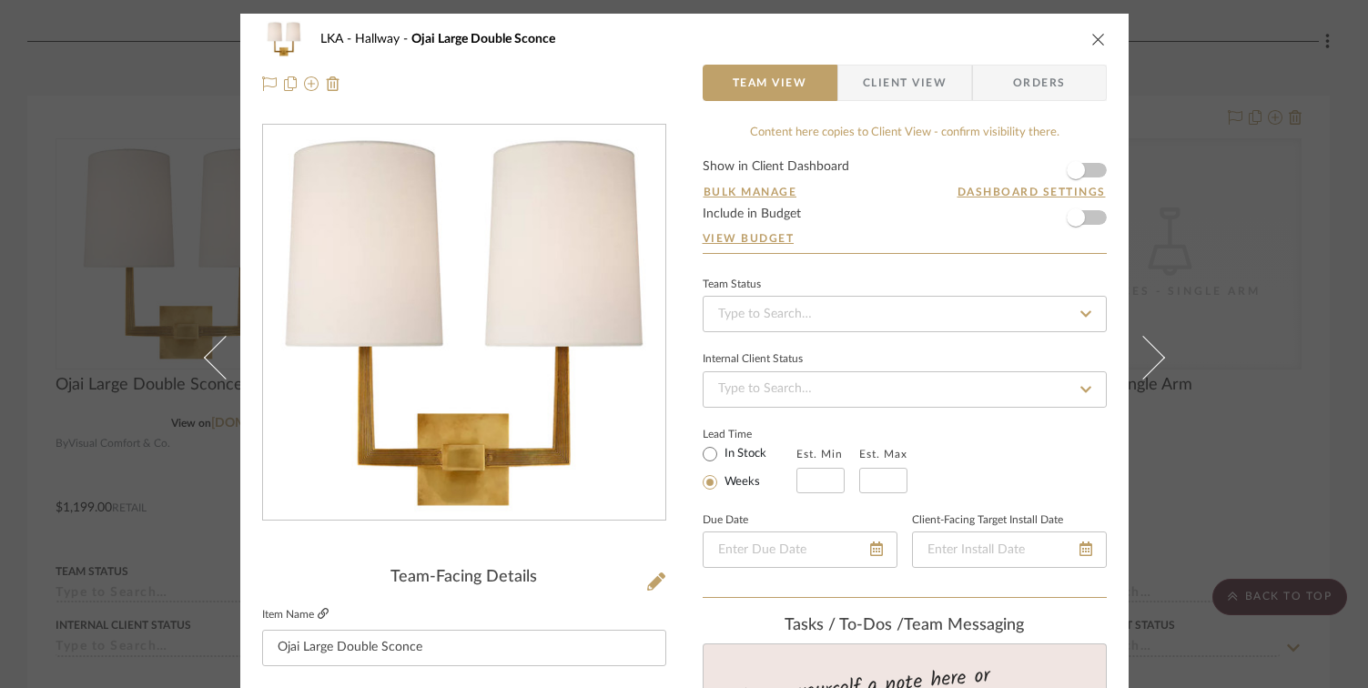
click at [318, 612] on icon at bounding box center [323, 613] width 11 height 11
